Goal: Transaction & Acquisition: Purchase product/service

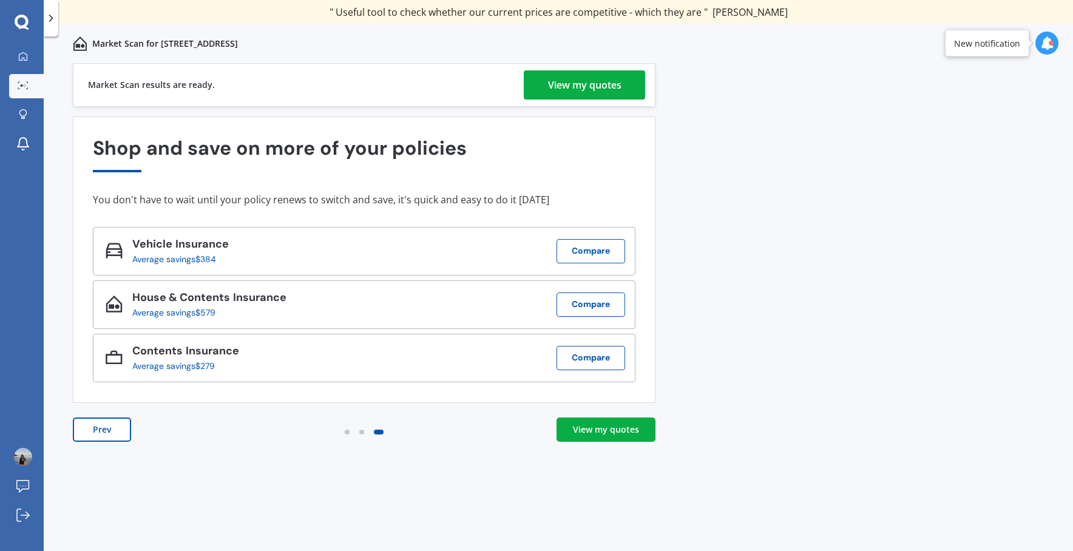
click at [596, 434] on div "View my quotes" at bounding box center [606, 430] width 66 height 12
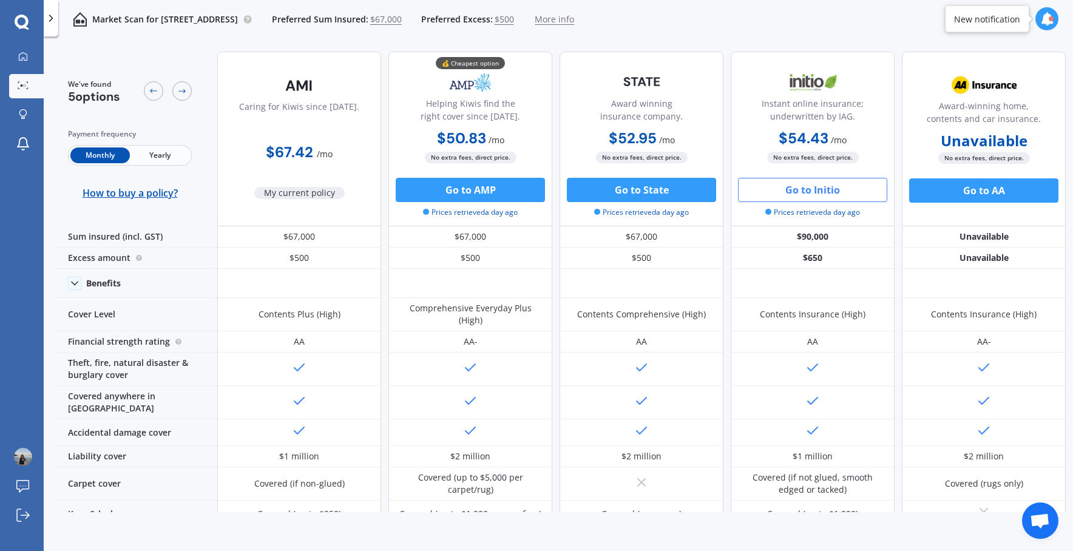
click at [808, 192] on button "Go to Initio" at bounding box center [812, 190] width 149 height 24
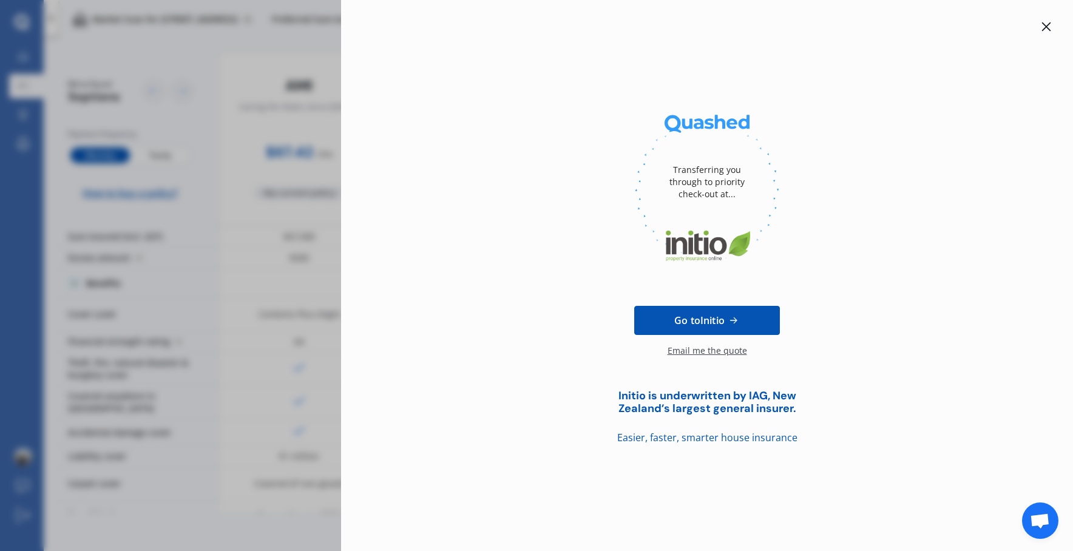
click at [1048, 23] on icon at bounding box center [1046, 27] width 10 height 10
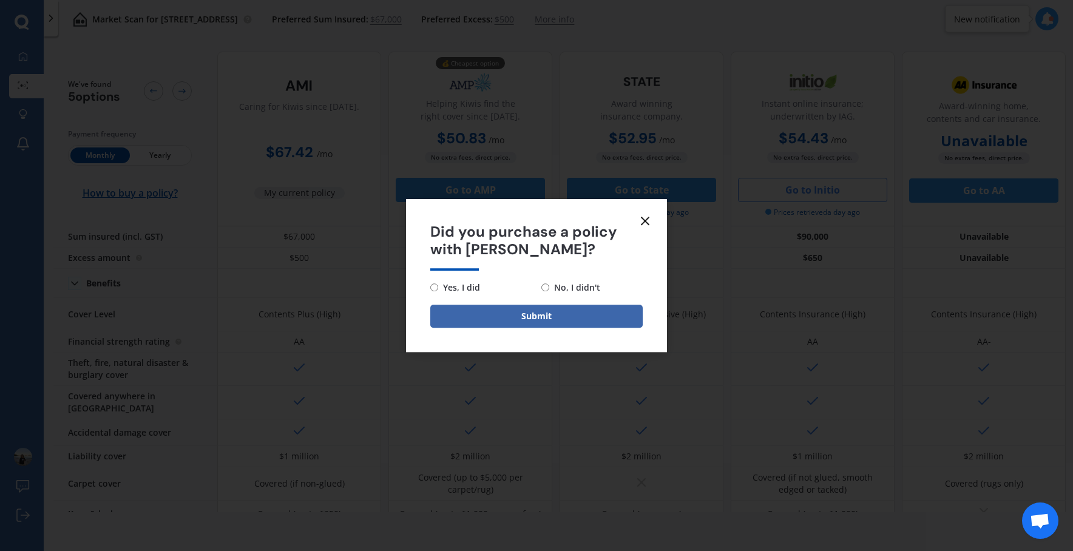
click at [647, 219] on icon at bounding box center [645, 221] width 15 height 15
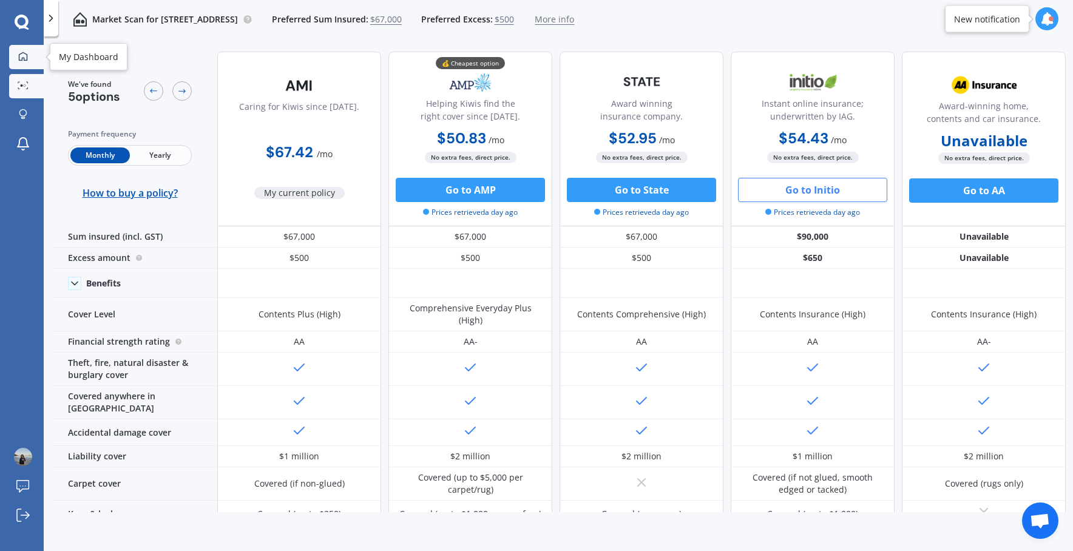
click at [25, 57] on icon at bounding box center [23, 57] width 10 height 10
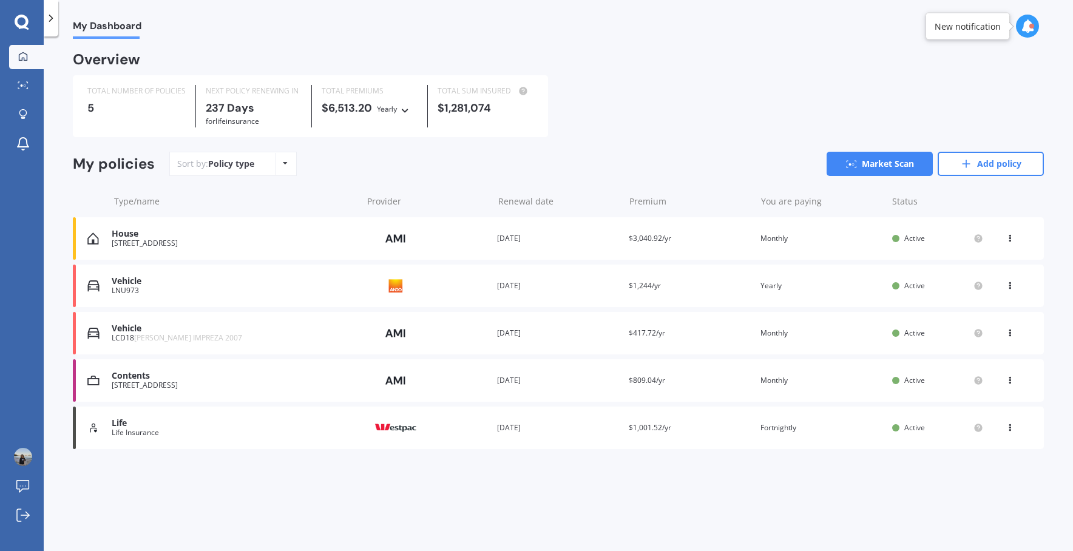
click at [135, 377] on div "Contents" at bounding box center [234, 376] width 244 height 10
